Goal: Transaction & Acquisition: Obtain resource

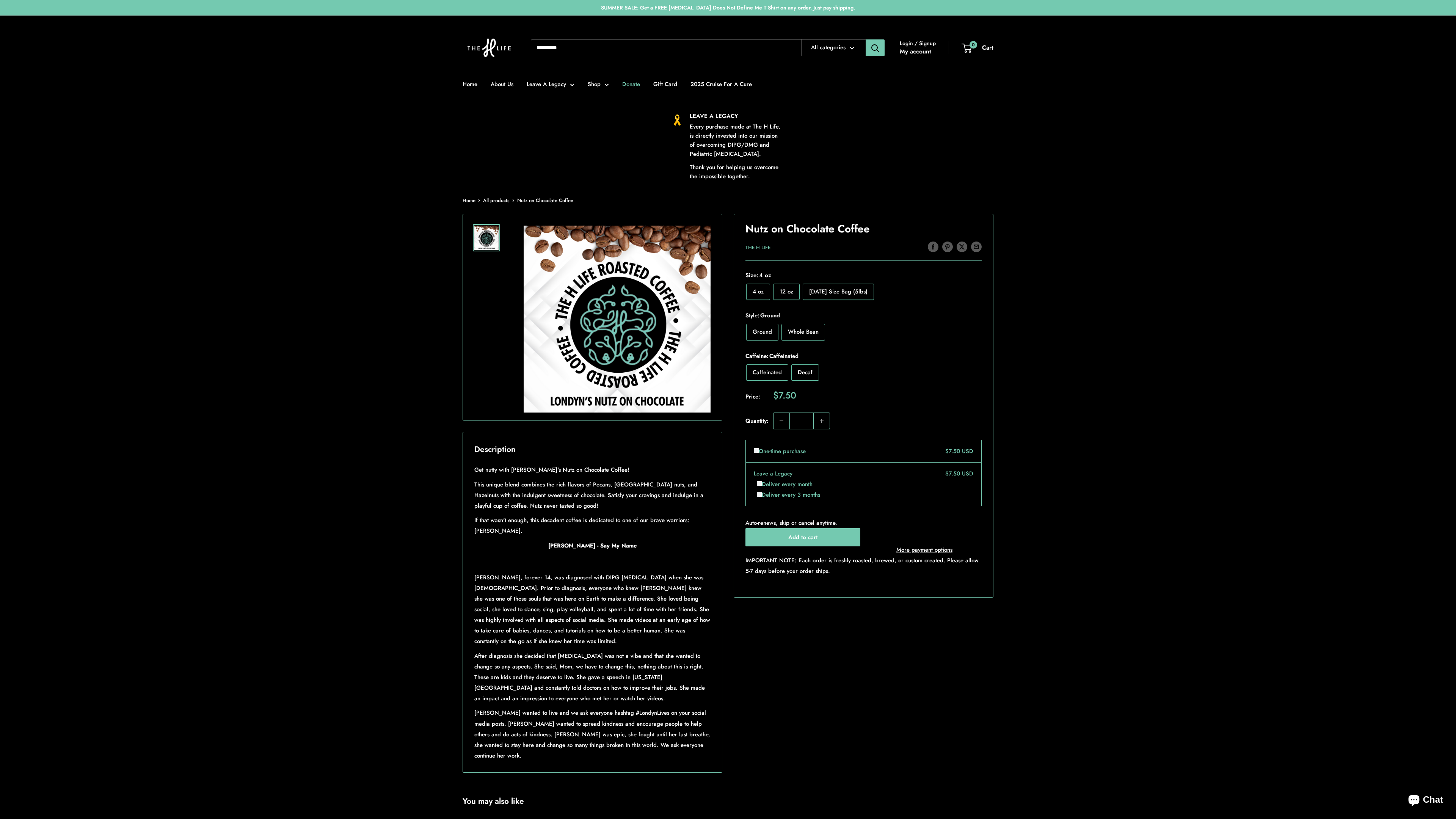
click at [631, 84] on link "Donate" at bounding box center [631, 84] width 18 height 11
